Goal: Find contact information: Find contact information

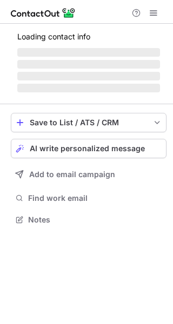
scroll to position [217, 173]
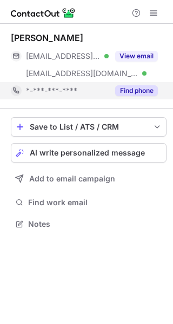
click at [137, 87] on button "Find phone" at bounding box center [136, 90] width 43 height 11
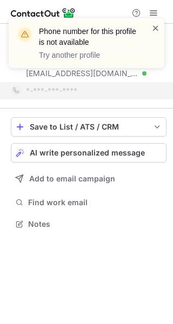
click at [159, 28] on span at bounding box center [155, 28] width 9 height 11
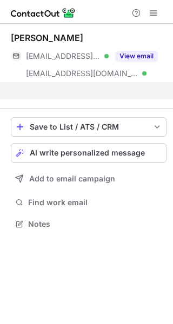
click at [144, 52] on div "Phone number for this profile is not available Try another profile Pim Aarts **…" at bounding box center [86, 162] width 173 height 324
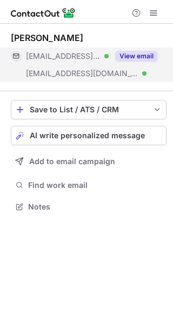
click at [144, 55] on button "View email" at bounding box center [136, 56] width 43 height 11
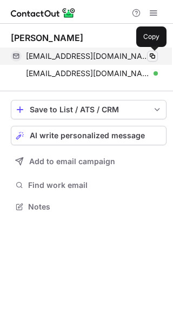
click at [153, 60] on span at bounding box center [152, 56] width 9 height 9
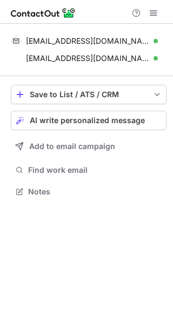
scroll to position [184, 173]
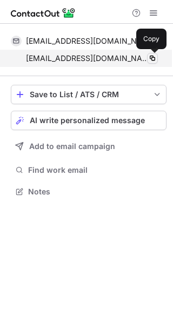
click at [152, 56] on span at bounding box center [152, 58] width 9 height 9
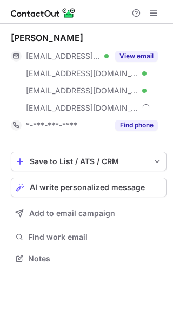
scroll to position [251, 173]
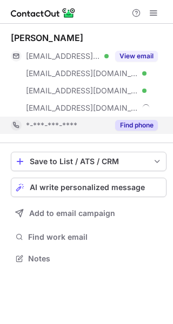
click at [129, 121] on button "Find phone" at bounding box center [136, 125] width 43 height 11
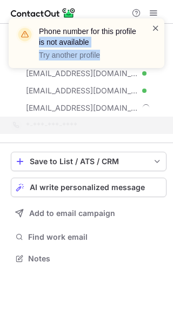
click at [151, 28] on div "Phone number for this profile is not available Try another profile" at bounding box center [87, 43] width 156 height 50
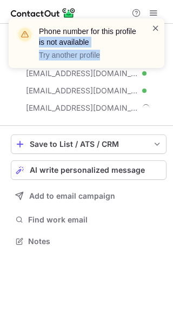
scroll to position [234, 173]
click at [158, 26] on span at bounding box center [155, 28] width 9 height 11
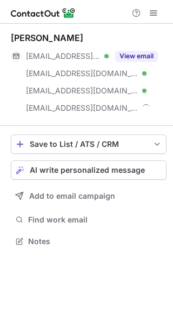
click at [149, 53] on div "Phone number for this profile is not available Try another profile" at bounding box center [82, 43] width 138 height 41
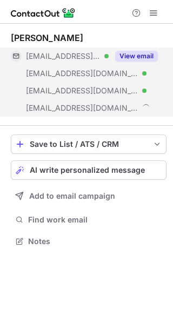
click at [145, 55] on button "View email" at bounding box center [136, 56] width 43 height 11
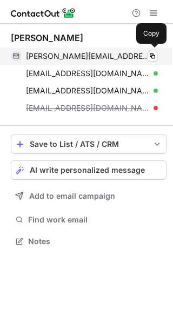
click at [157, 63] on div "[PERSON_NAME][EMAIL_ADDRESS][PERSON_NAME][DOMAIN_NAME] Verified Copy" at bounding box center [84, 56] width 147 height 17
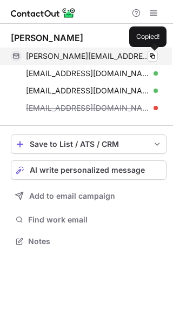
click at [154, 63] on div "[PERSON_NAME][EMAIL_ADDRESS][PERSON_NAME][DOMAIN_NAME] Verified Copied!" at bounding box center [84, 56] width 147 height 17
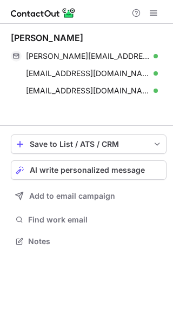
scroll to position [217, 173]
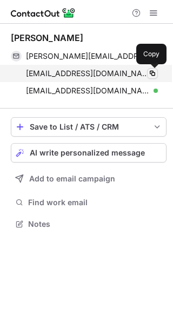
click at [149, 76] on span at bounding box center [152, 73] width 9 height 9
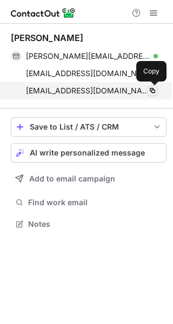
click at [153, 94] on span at bounding box center [152, 90] width 9 height 9
